Goal: Task Accomplishment & Management: Complete application form

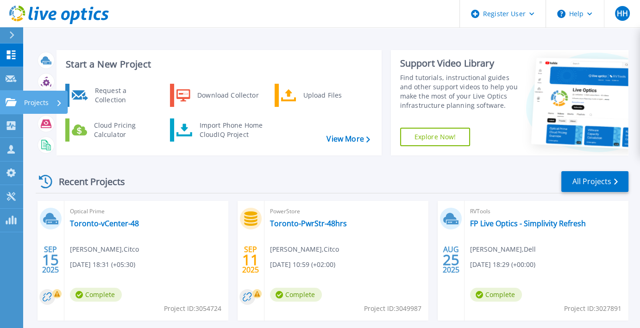
click at [11, 100] on icon at bounding box center [11, 102] width 11 height 8
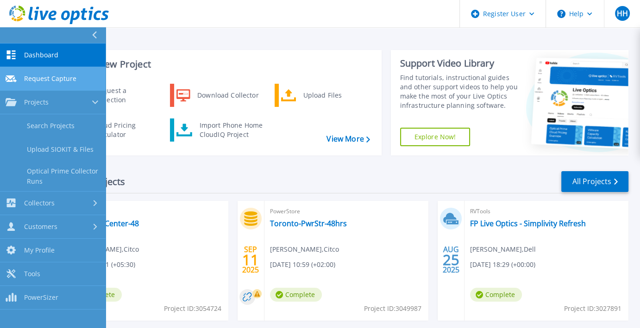
click at [56, 81] on span "Request Capture" at bounding box center [50, 79] width 52 height 8
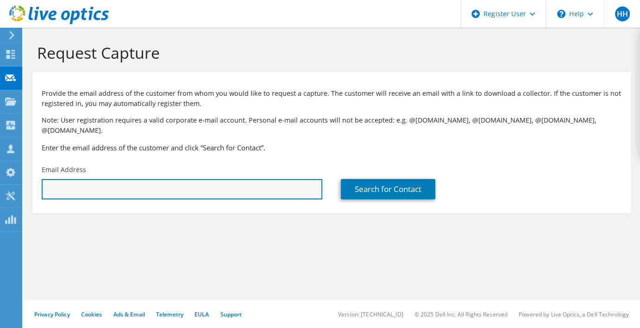
click at [129, 179] on input "text" at bounding box center [182, 189] width 281 height 20
paste input "amahmood@twdepcm.com"
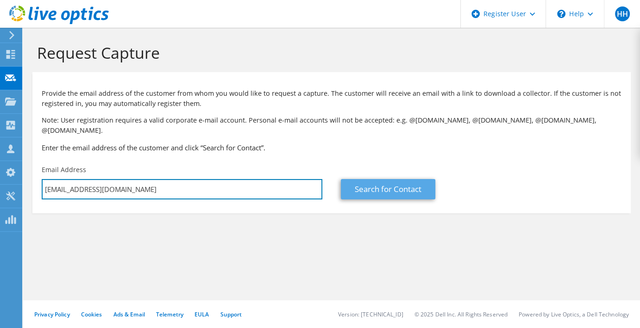
type input "amahmood@twdepcm.com"
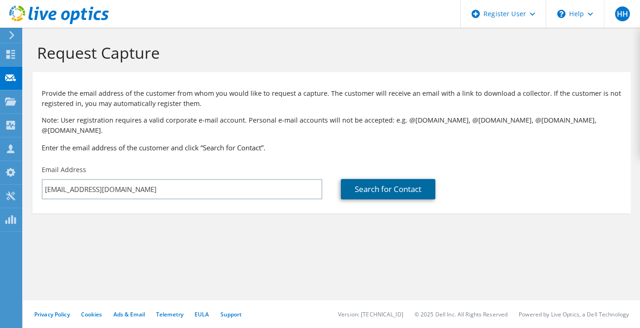
click at [390, 182] on link "Search for Contact" at bounding box center [388, 189] width 95 height 20
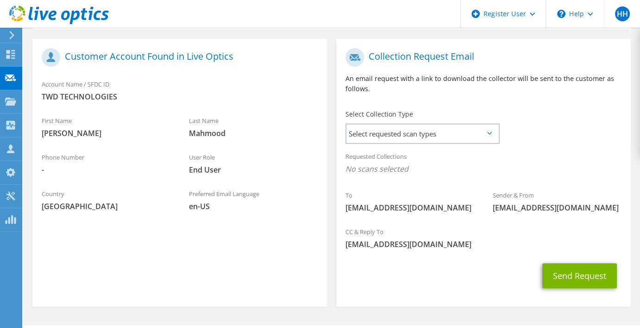
scroll to position [199, 0]
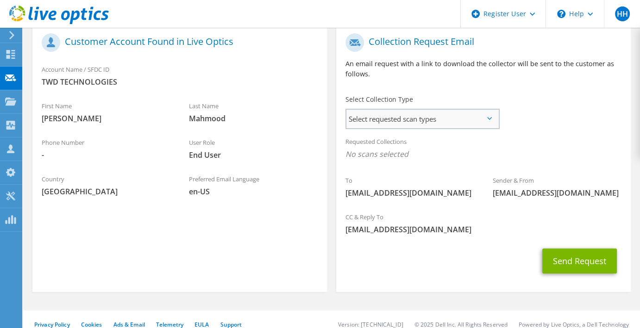
click at [422, 110] on span "Select requested scan types" at bounding box center [423, 119] width 152 height 19
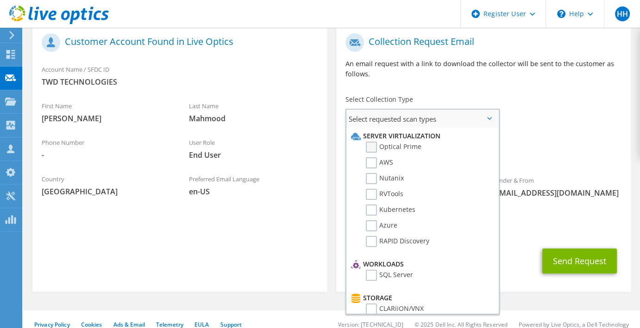
click at [399, 142] on label "Optical Prime" at bounding box center [394, 147] width 56 height 11
click at [0, 0] on input "Optical Prime" at bounding box center [0, 0] width 0 height 0
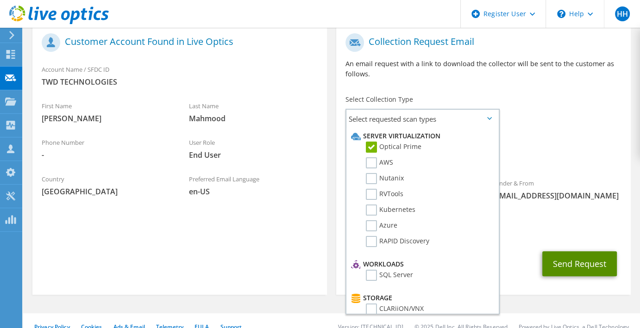
click at [591, 265] on button "Send Request" at bounding box center [580, 264] width 75 height 25
